Goal: Check status

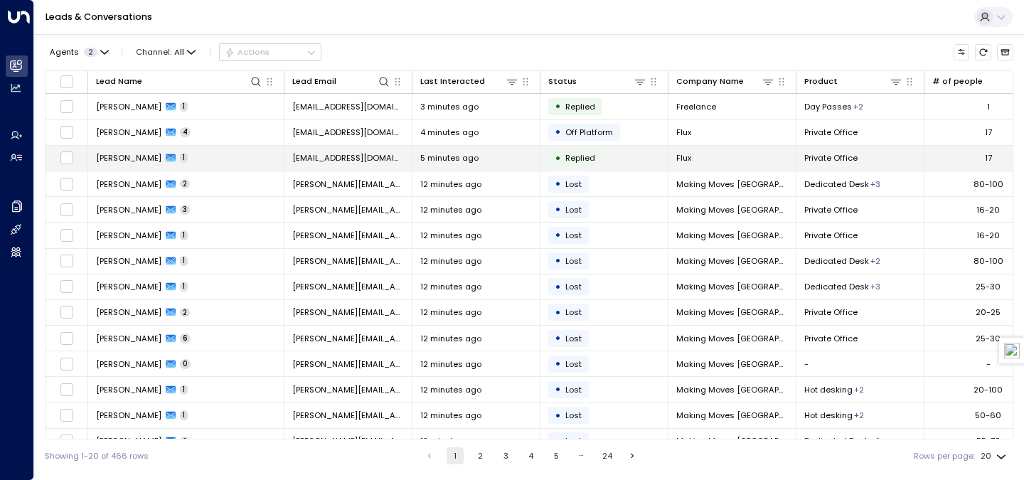
click at [385, 151] on td "[EMAIL_ADDRESS][DOMAIN_NAME]" at bounding box center [348, 158] width 128 height 25
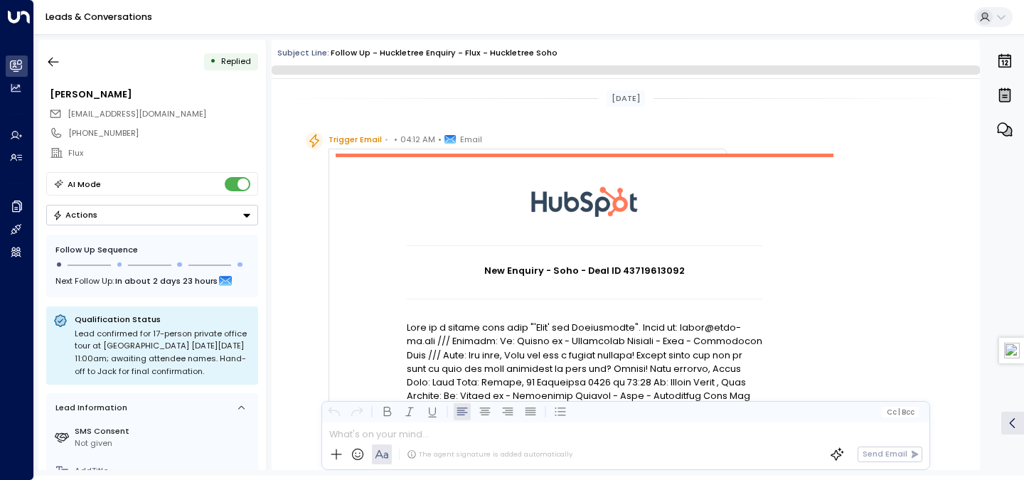
scroll to position [734, 0]
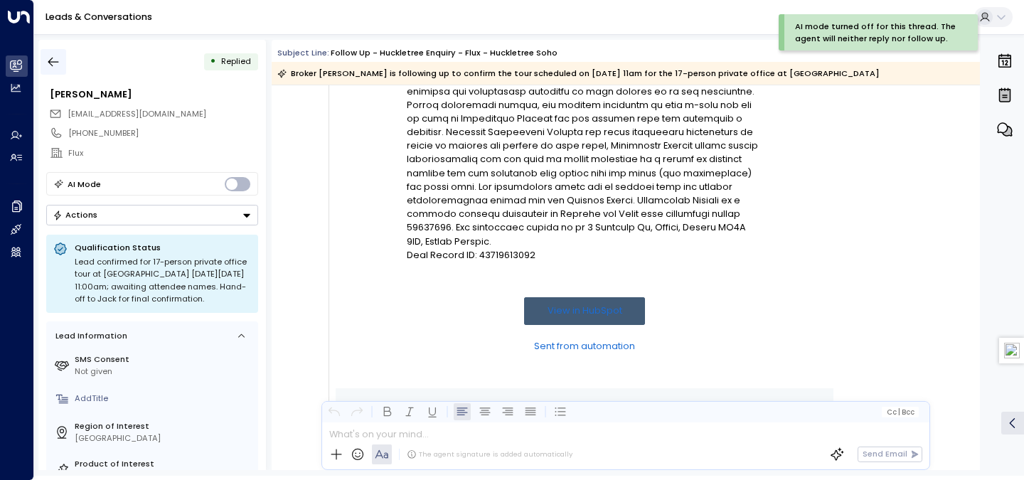
click at [58, 52] on button "button" at bounding box center [54, 62] width 26 height 26
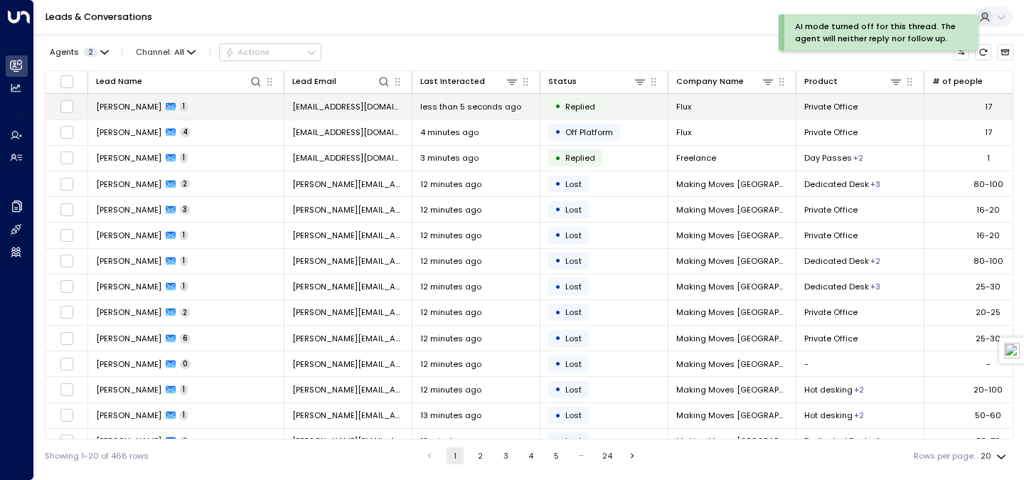
click at [644, 109] on td "• Replied" at bounding box center [604, 106] width 128 height 25
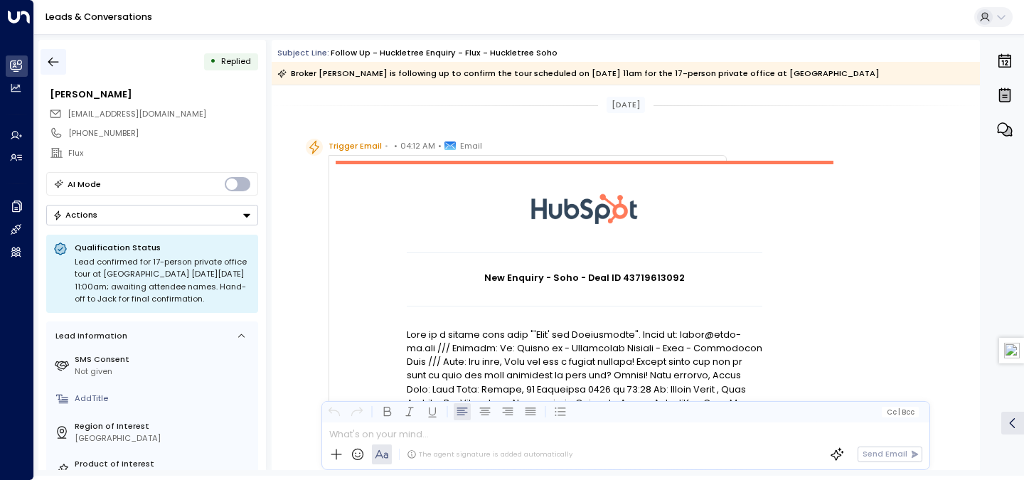
click at [58, 61] on icon "button" at bounding box center [53, 62] width 14 height 14
